Goal: Transaction & Acquisition: Purchase product/service

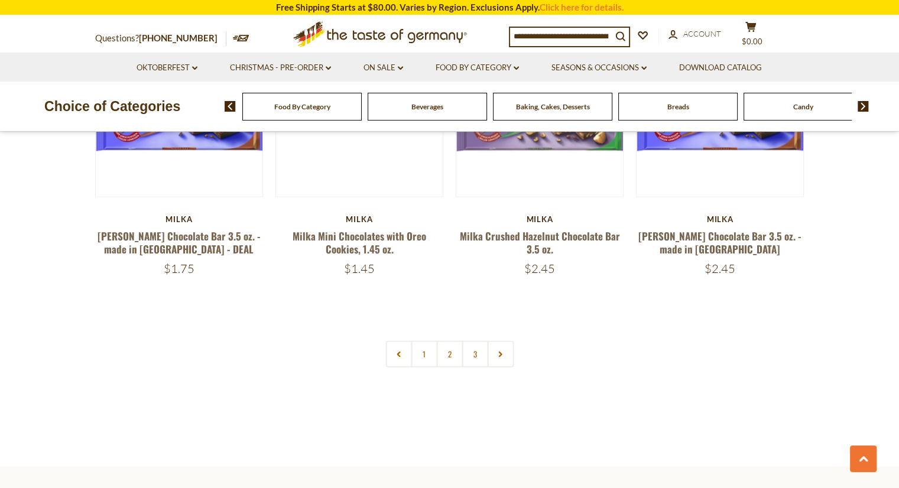
scroll to position [2533, 0]
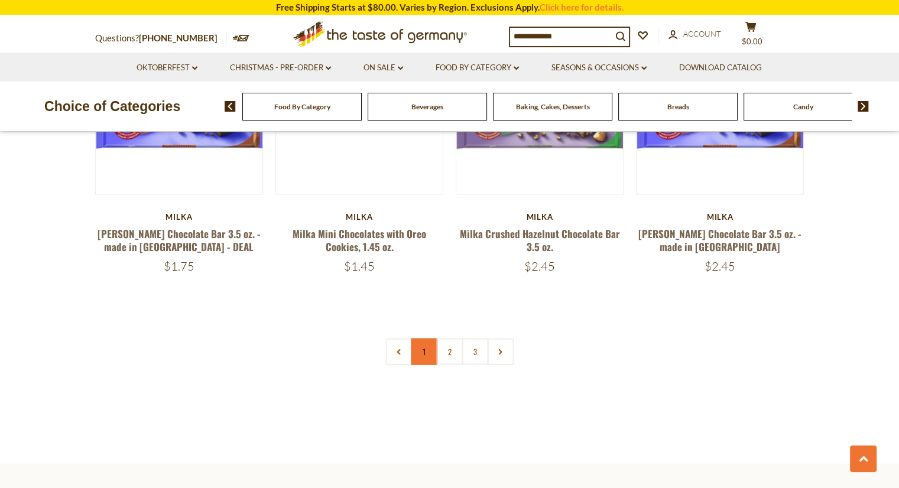
click at [421, 339] on link "1" at bounding box center [424, 352] width 27 height 27
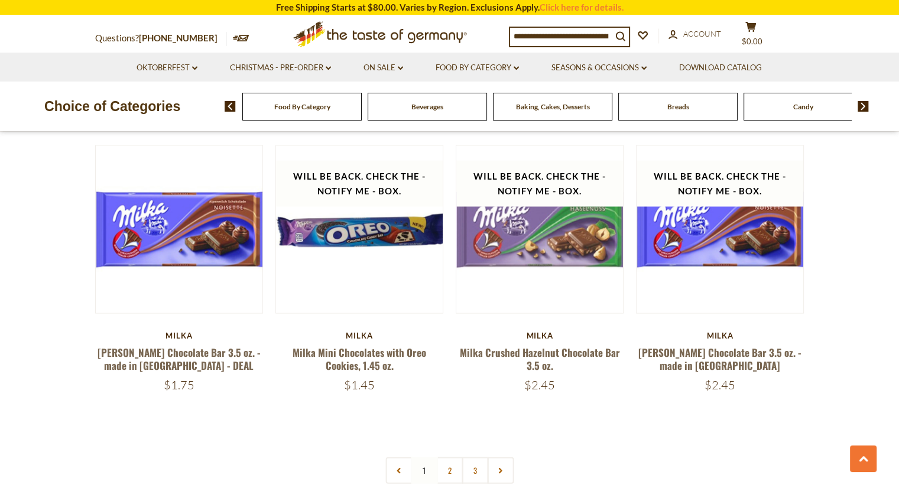
scroll to position [2414, 0]
click at [475, 457] on link "3" at bounding box center [474, 470] width 27 height 27
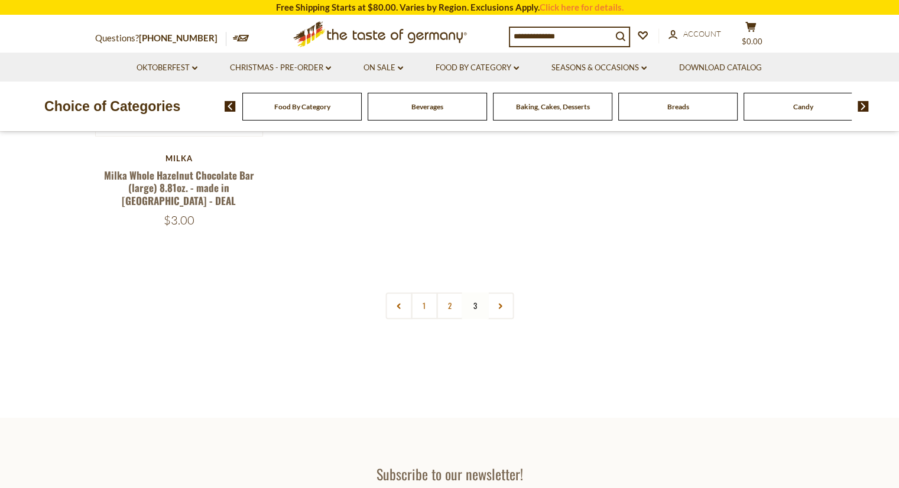
scroll to position [275, 0]
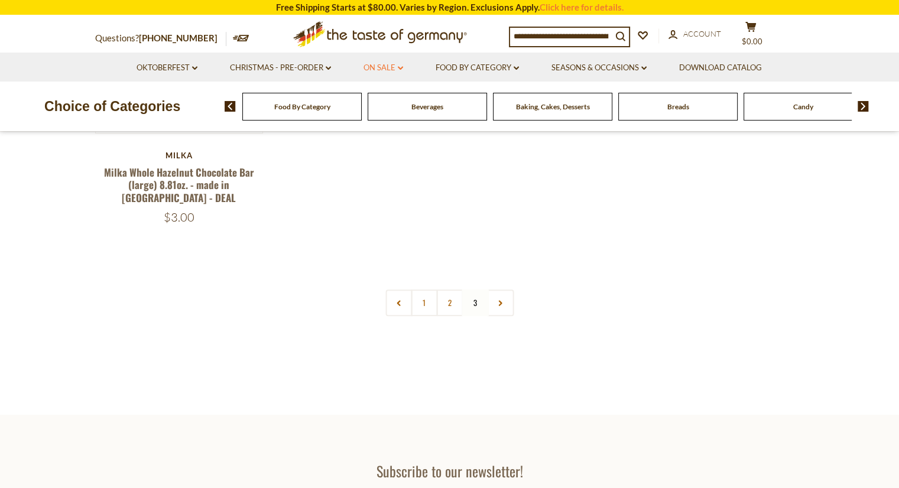
click at [388, 70] on link "On Sale dropdown_arrow" at bounding box center [383, 67] width 40 height 13
click at [385, 99] on link "All On Sale" at bounding box center [378, 98] width 43 height 11
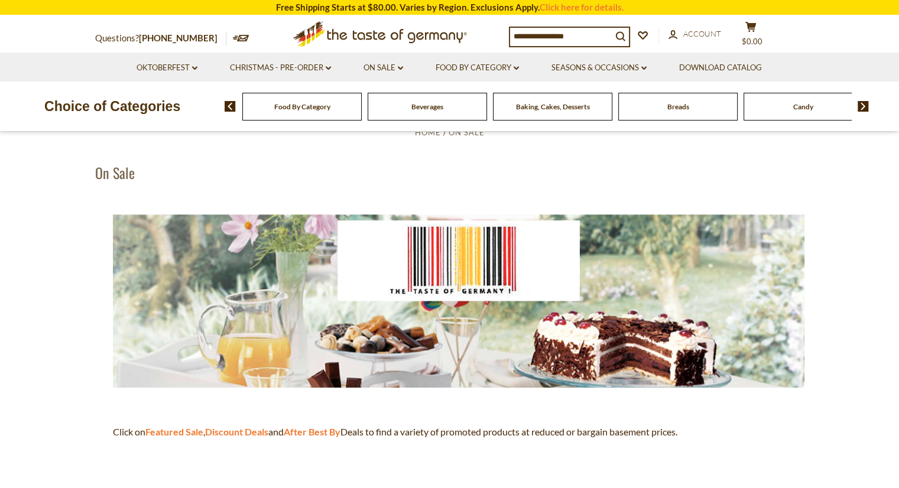
scroll to position [59, 0]
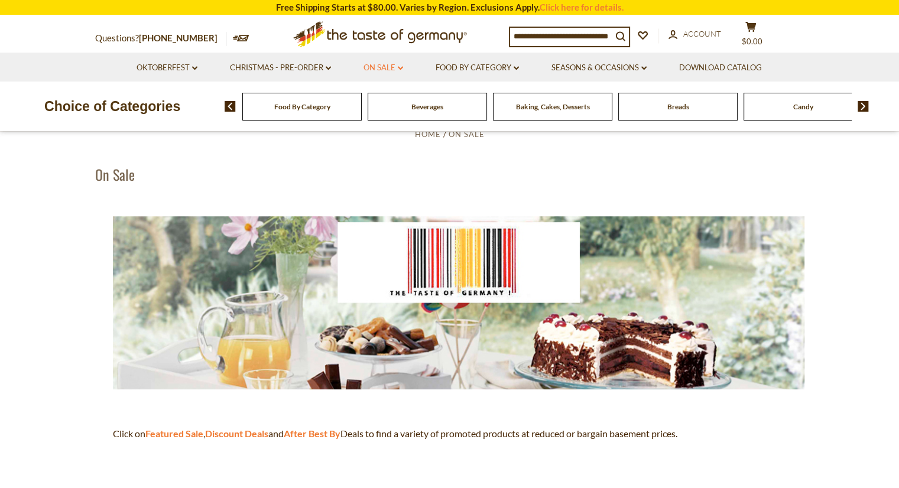
click at [390, 69] on link "On Sale dropdown_arrow" at bounding box center [383, 67] width 40 height 13
click at [386, 140] on link "Discount Deals" at bounding box center [386, 139] width 59 height 17
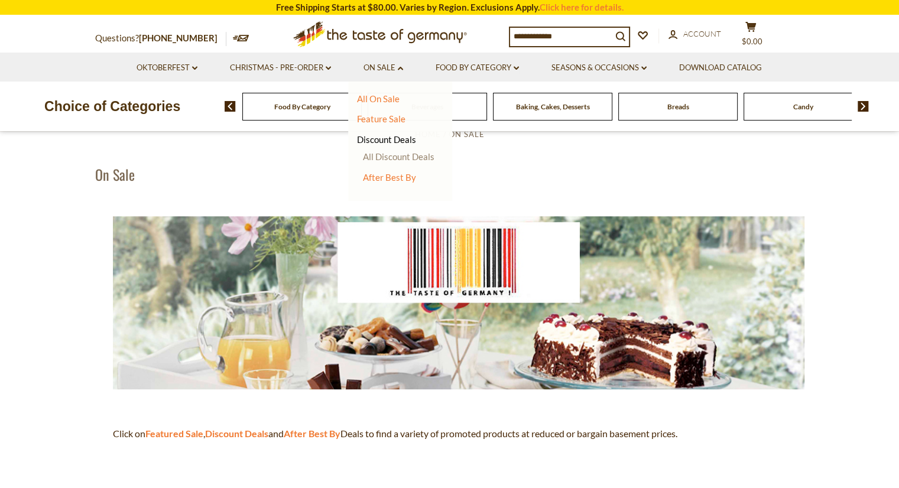
click at [416, 157] on link "All Discount Deals" at bounding box center [398, 156] width 71 height 11
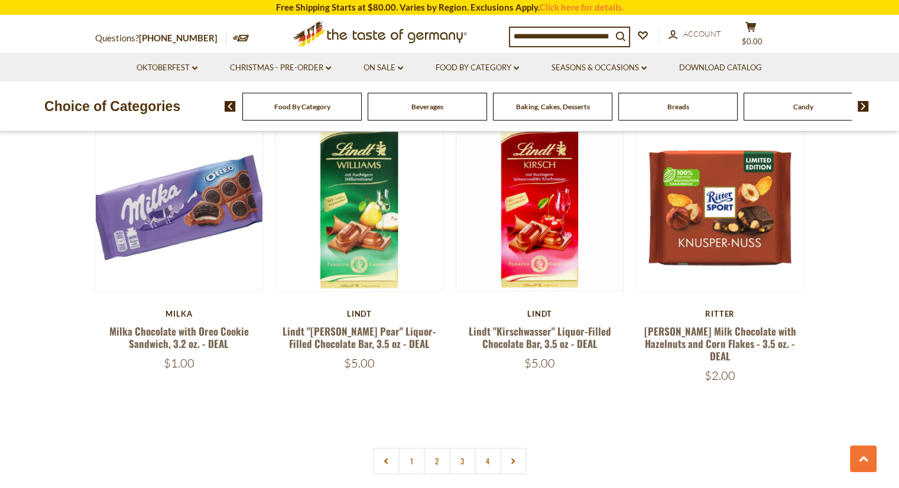
scroll to position [2539, 0]
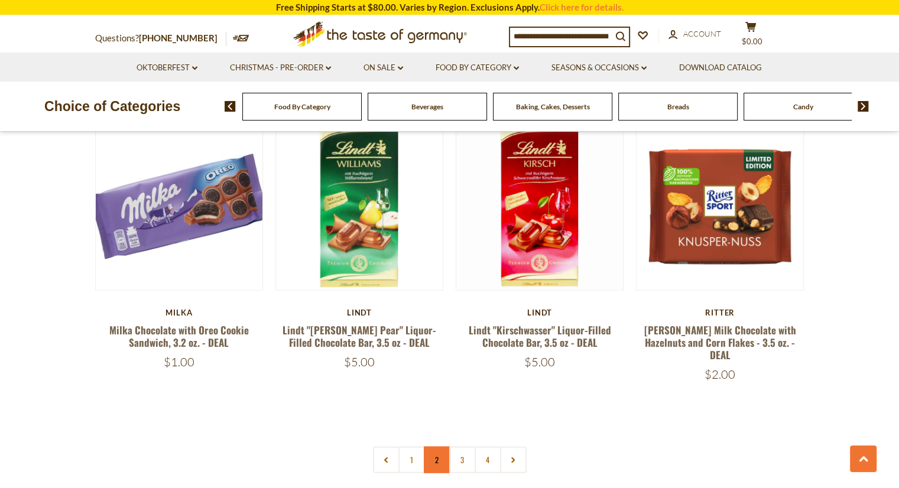
click at [428, 447] on link "2" at bounding box center [437, 460] width 27 height 27
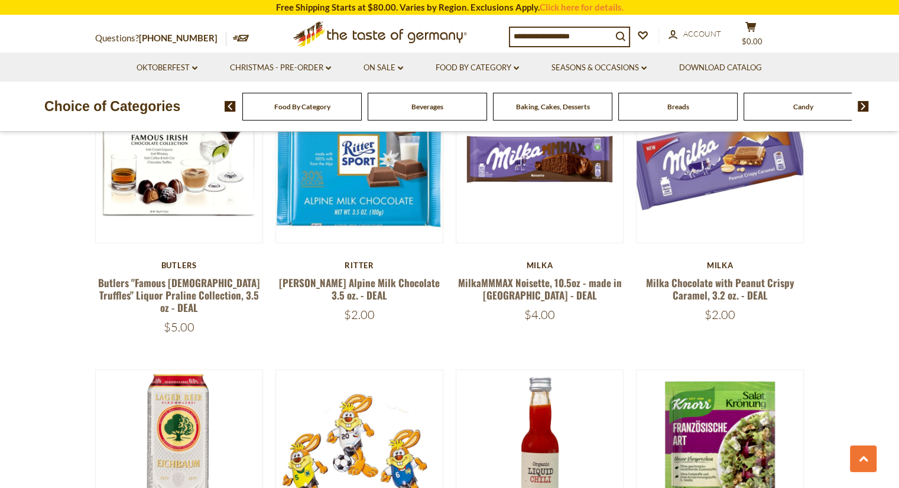
scroll to position [2280, 0]
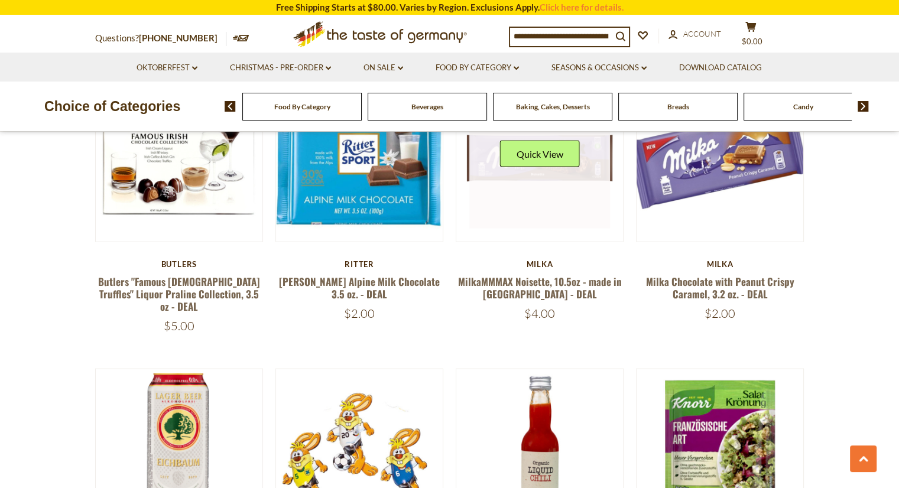
click at [541, 159] on div "Quick View" at bounding box center [540, 158] width 80 height 35
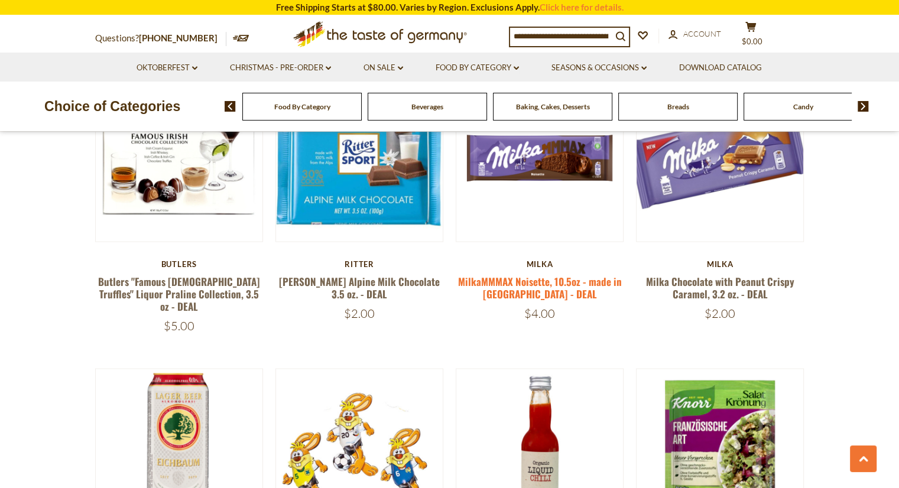
click at [542, 274] on link "MilkaMMMAX Noisette, 10.5oz - made in [GEOGRAPHIC_DATA] - DEAL" at bounding box center [540, 287] width 164 height 27
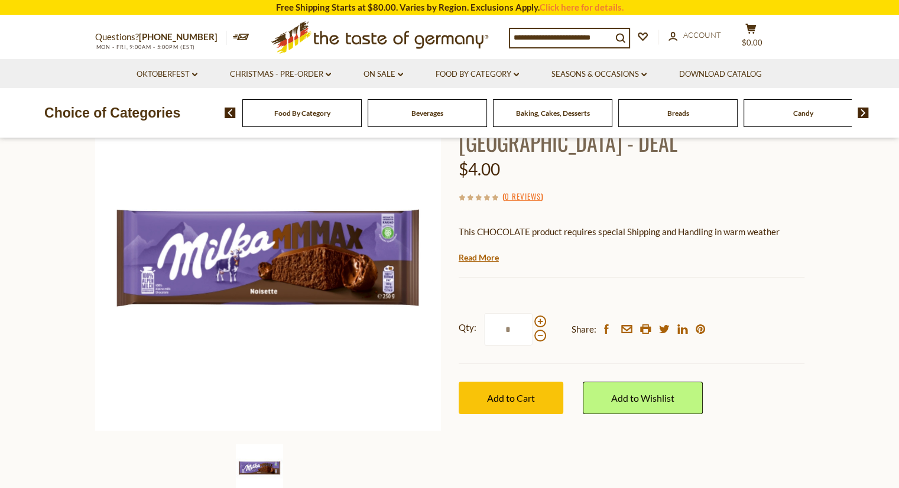
scroll to position [116, 0]
click at [536, 320] on span at bounding box center [540, 321] width 12 height 12
click at [532, 320] on input "*" at bounding box center [508, 329] width 48 height 32
click at [536, 320] on span at bounding box center [540, 321] width 12 height 12
click at [532, 320] on input "*" at bounding box center [508, 329] width 48 height 32
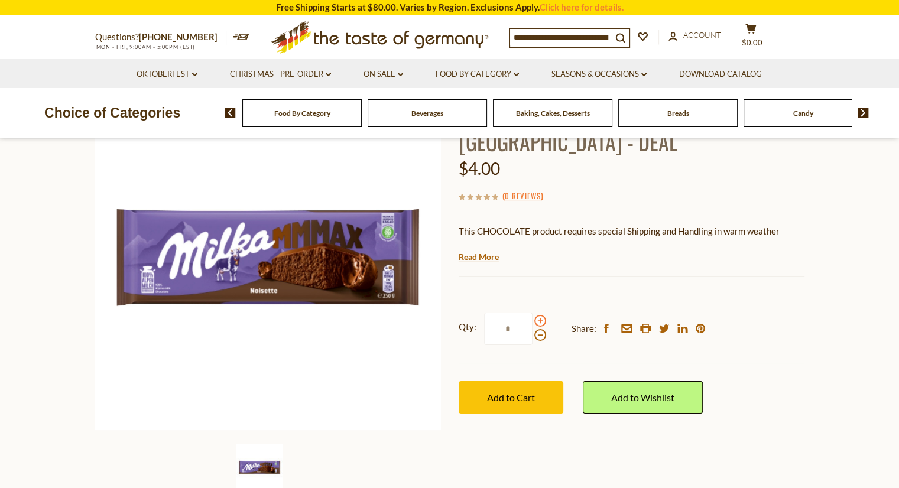
click at [536, 320] on span at bounding box center [540, 321] width 12 height 12
click at [532, 320] on input "*" at bounding box center [508, 329] width 48 height 32
click at [536, 334] on span at bounding box center [540, 335] width 12 height 12
click at [532, 334] on input "*" at bounding box center [508, 329] width 48 height 32
click at [523, 398] on span "Add to Cart" at bounding box center [511, 397] width 48 height 11
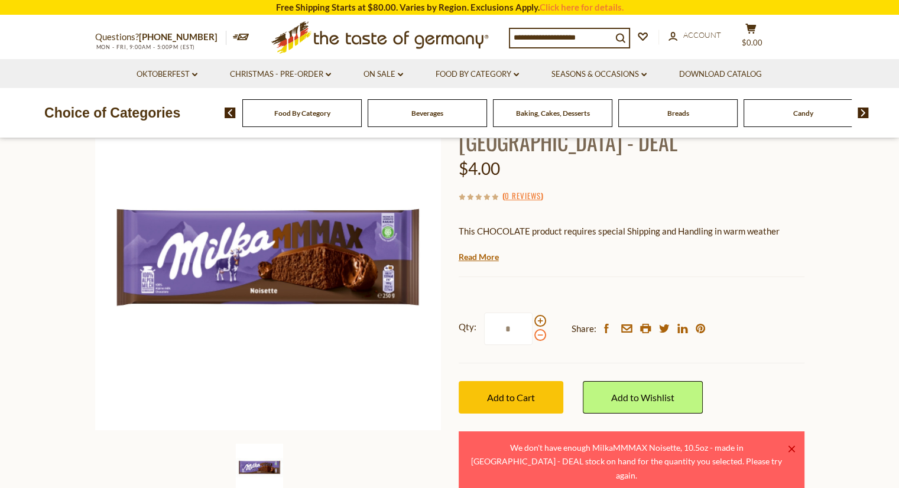
click at [537, 336] on span at bounding box center [540, 335] width 12 height 12
click at [532, 336] on input "*" at bounding box center [508, 329] width 48 height 32
click at [523, 401] on span "Add to Cart" at bounding box center [511, 397] width 48 height 11
click at [541, 338] on span at bounding box center [540, 335] width 12 height 12
click at [532, 338] on input "*" at bounding box center [508, 329] width 48 height 32
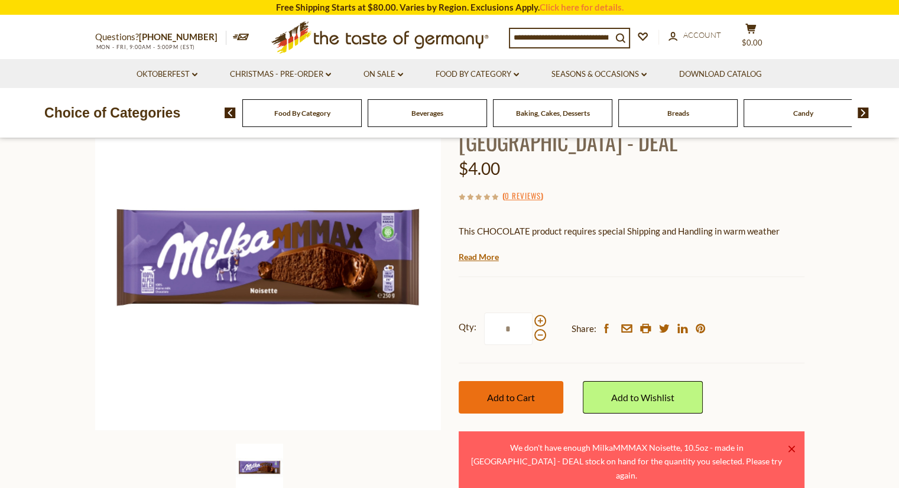
click at [526, 398] on span "Add to Cart" at bounding box center [511, 397] width 48 height 11
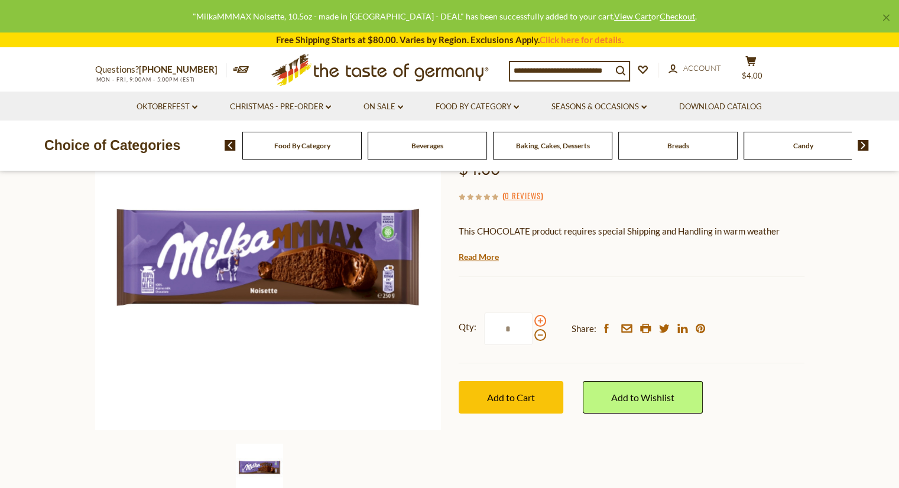
click at [537, 322] on span at bounding box center [540, 321] width 12 height 12
click at [532, 322] on input "*" at bounding box center [508, 329] width 48 height 32
click at [538, 337] on span at bounding box center [540, 335] width 12 height 12
click at [532, 337] on input "*" at bounding box center [508, 329] width 48 height 32
type input "*"
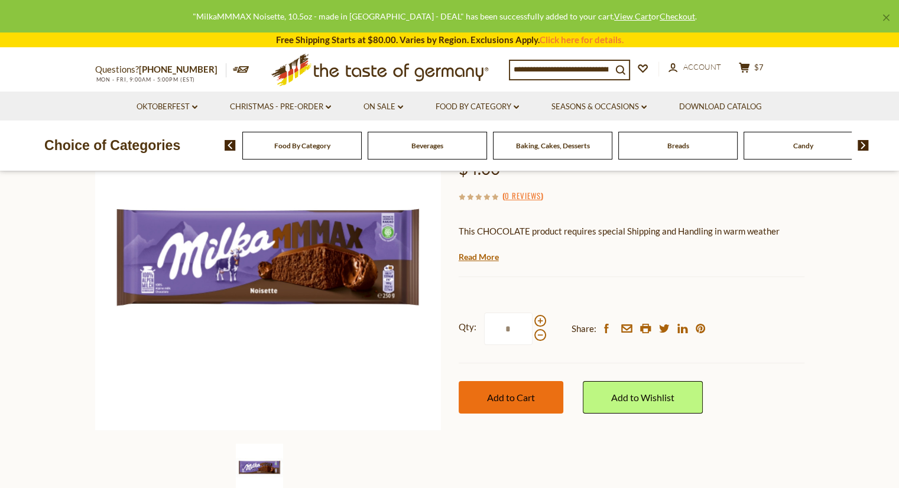
click at [533, 390] on button "Add to Cart" at bounding box center [510, 397] width 105 height 32
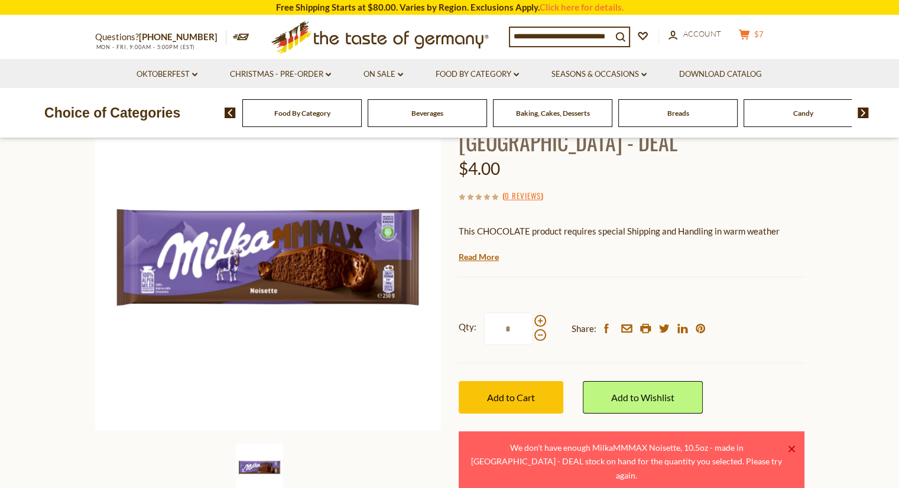
click at [749, 34] on icon at bounding box center [743, 35] width 11 height 10
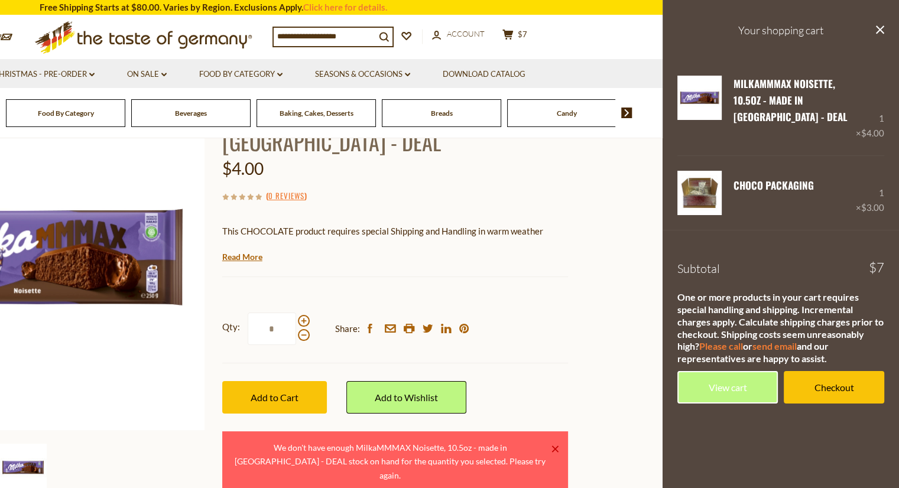
click at [630, 246] on section "Home On Sale Discount Deals MilkaMMMAX Noisette, 10.5oz - made in Austria - DEA…" at bounding box center [213, 284] width 899 height 525
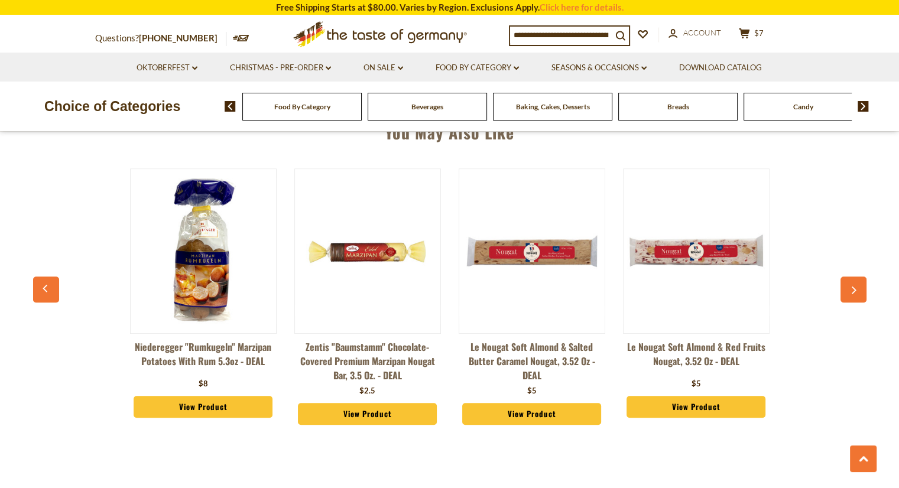
scroll to position [858, 0]
